Goal: Information Seeking & Learning: Learn about a topic

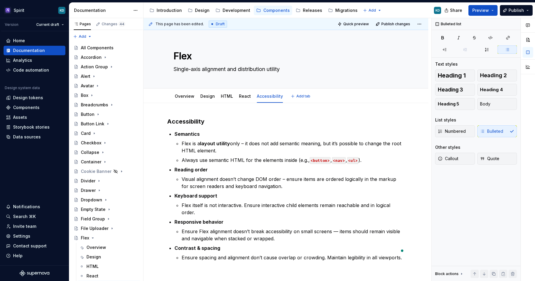
scroll to position [63, 0]
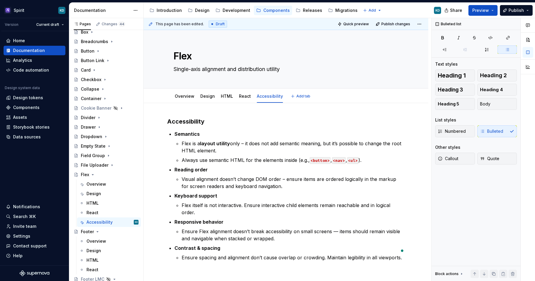
type textarea "*"
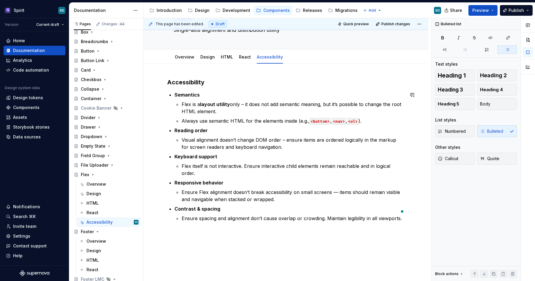
scroll to position [37, 0]
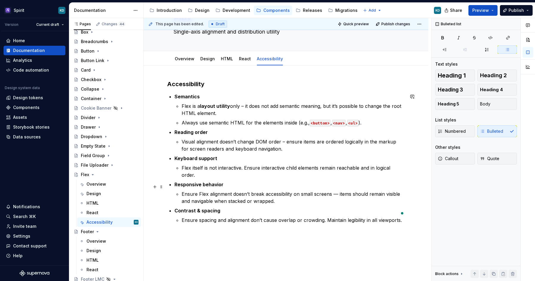
click at [339, 190] on p "Ensure Flex alignment doesn’t break accessibility on small screens — items shou…" at bounding box center [292, 197] width 223 height 14
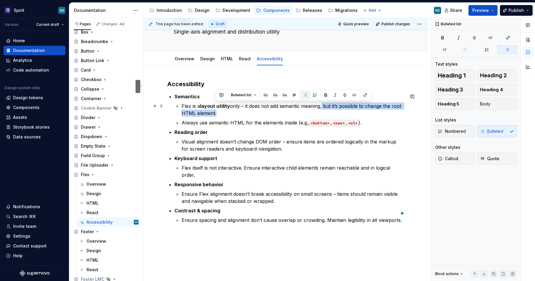
drag, startPoint x: 322, startPoint y: 106, endPoint x: 216, endPoint y: 110, distance: 106.4
click at [216, 110] on p "Flex is a layout utility only – it does not add semantic meaning, but it’s poss…" at bounding box center [292, 109] width 223 height 14
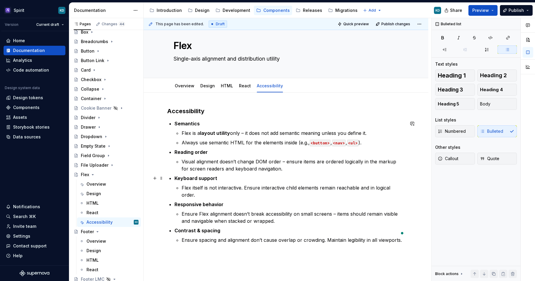
scroll to position [10, 0]
click at [357, 135] on p "Flex is a layout utility only – it does not add semantic meaning unless you def…" at bounding box center [292, 133] width 223 height 7
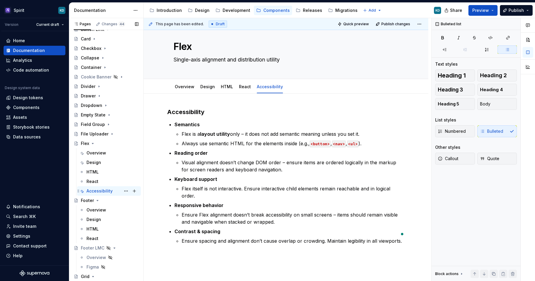
scroll to position [98, 0]
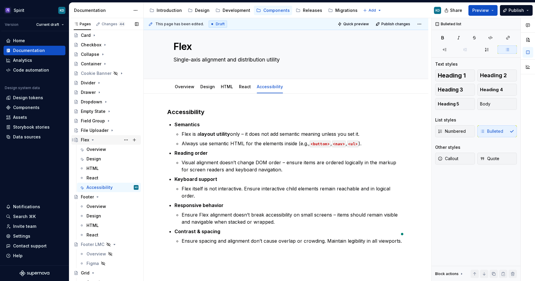
click at [92, 139] on icon "Page tree" at bounding box center [92, 139] width 5 height 5
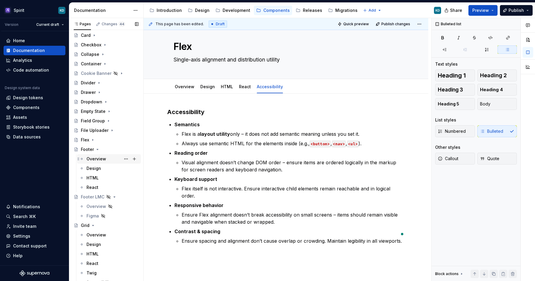
click at [112, 160] on div "Overview" at bounding box center [112, 159] width 52 height 8
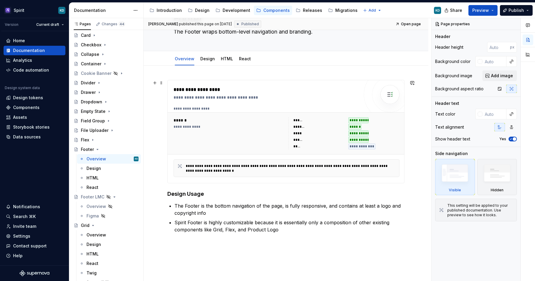
scroll to position [41, 0]
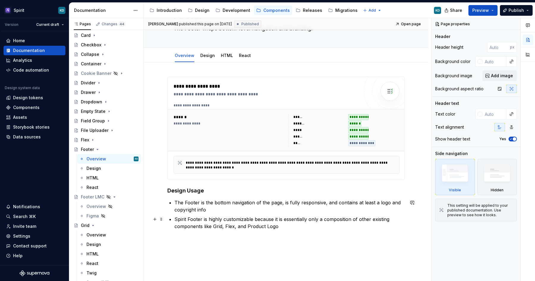
click at [278, 214] on ul "The Footer is the bottom navigation of the page, is fully responsive, and conta…" at bounding box center [289, 214] width 230 height 31
type textarea "*"
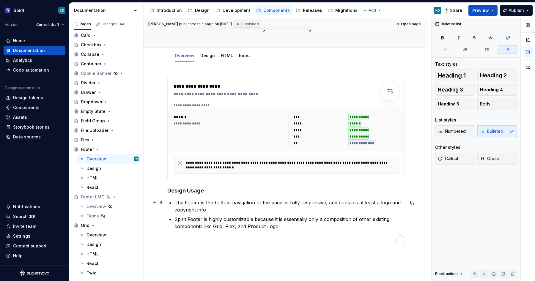
click at [270, 211] on p "The Footer is the bottom navigation of the page, is fully responsive, and conta…" at bounding box center [289, 206] width 230 height 14
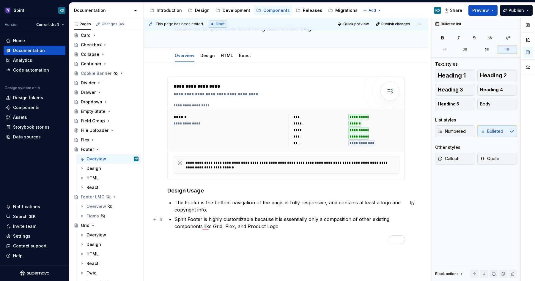
click at [300, 229] on p "Spirit Footer is highly customizable because it is essentially only a compositi…" at bounding box center [289, 223] width 230 height 14
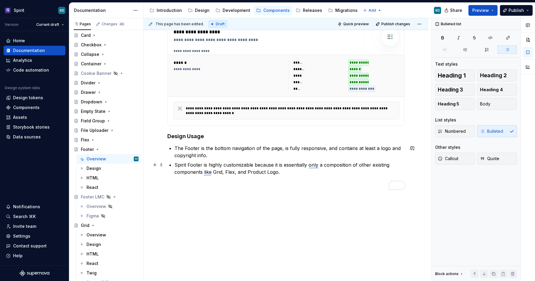
scroll to position [95, 0]
type textarea "*"
